Goal: Book appointment/travel/reservation

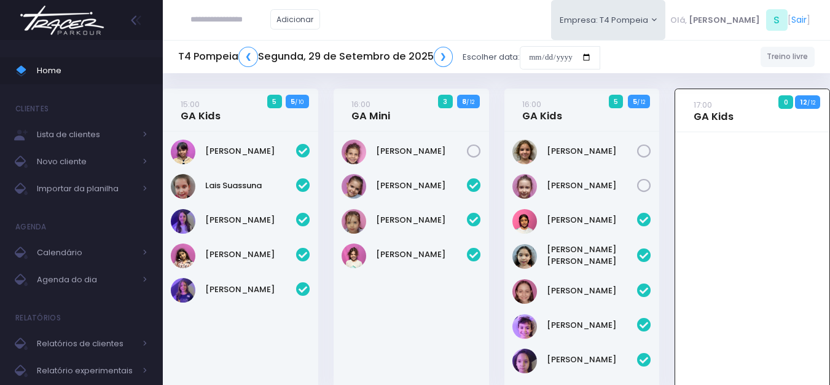
scroll to position [89, 0]
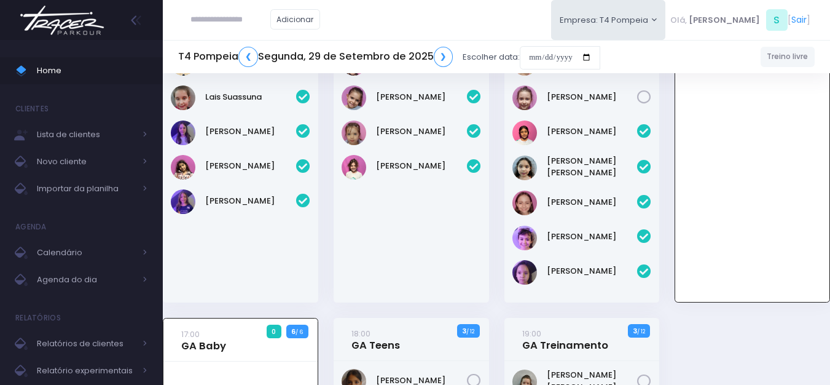
click at [65, 20] on img at bounding box center [61, 20] width 93 height 43
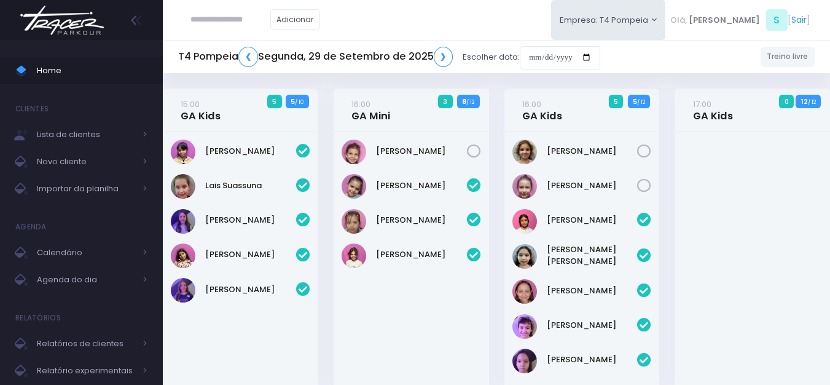
drag, startPoint x: 0, startPoint y: 0, endPoint x: 119, endPoint y: 1, distance: 118.6
click at [92, 20] on img at bounding box center [61, 20] width 93 height 43
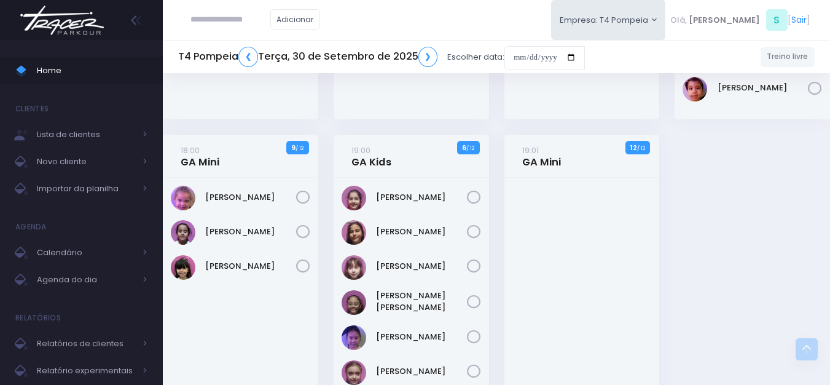
scroll to position [307, 0]
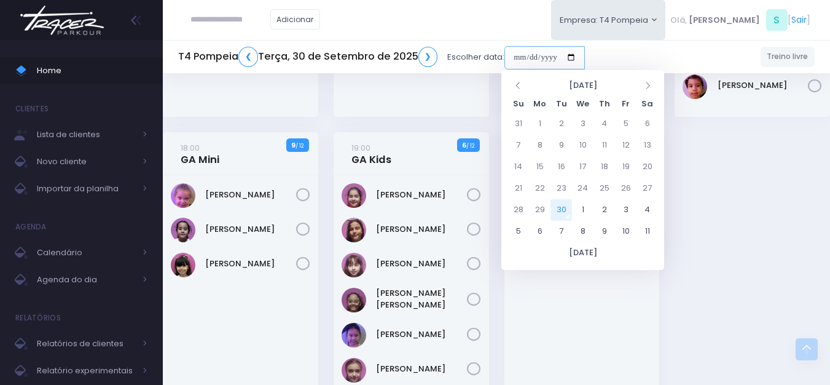
click at [526, 55] on input "date" at bounding box center [545, 57] width 81 height 23
click at [606, 211] on td "2" at bounding box center [605, 210] width 22 height 22
type input "**********"
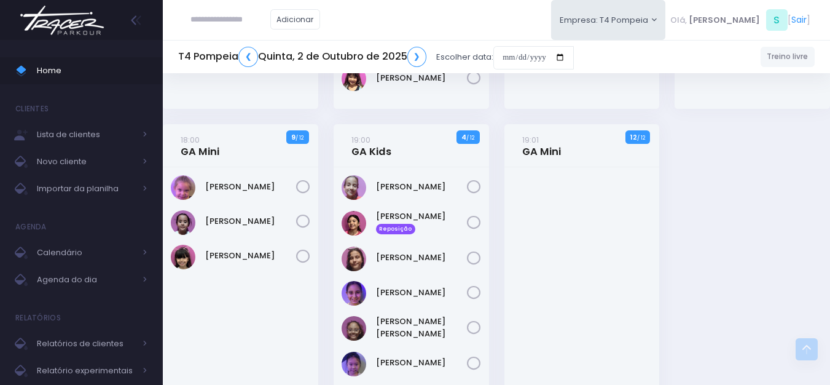
scroll to position [349, 0]
click at [254, 57] on link "❮" at bounding box center [248, 57] width 20 height 20
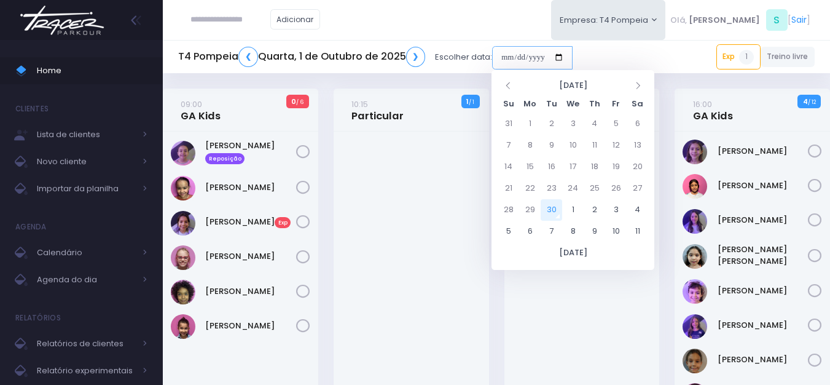
click at [527, 61] on input "date" at bounding box center [532, 57] width 81 height 23
click at [569, 233] on td "8" at bounding box center [573, 232] width 22 height 22
type input "**********"
